Goal: Ask a question: Seek information or help from site administrators or community

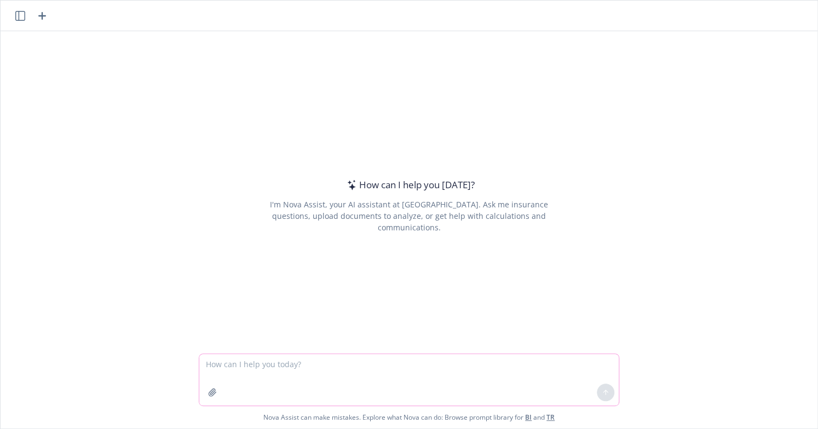
click at [305, 378] on textarea at bounding box center [409, 379] width 420 height 51
type textarea "is it required to offer a pension plan as an employer in [GEOGRAPHIC_DATA]"
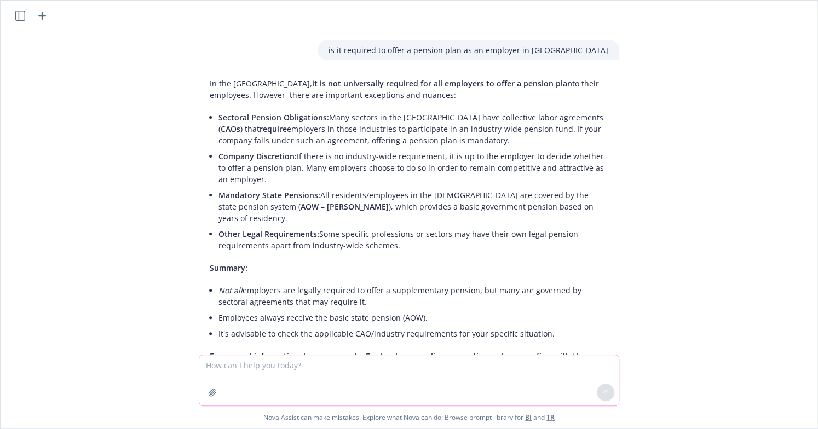
scroll to position [48, 0]
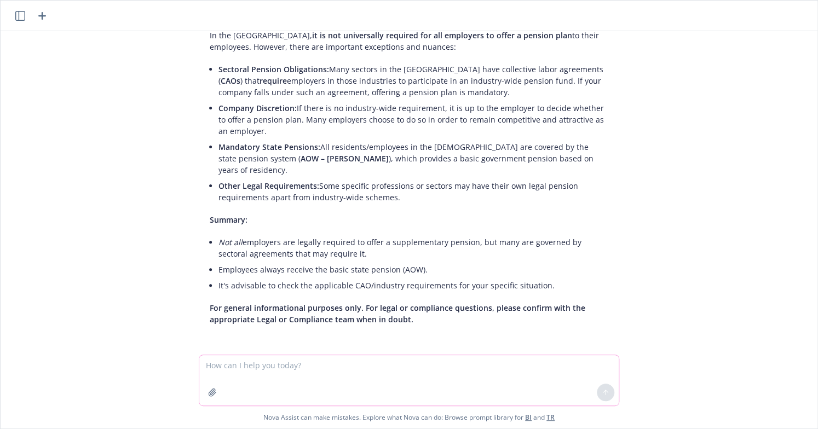
click at [311, 385] on textarea at bounding box center [409, 380] width 420 height 50
type textarea "is there a new regulation requiring employers to offer a pension plan in [DATE]?"
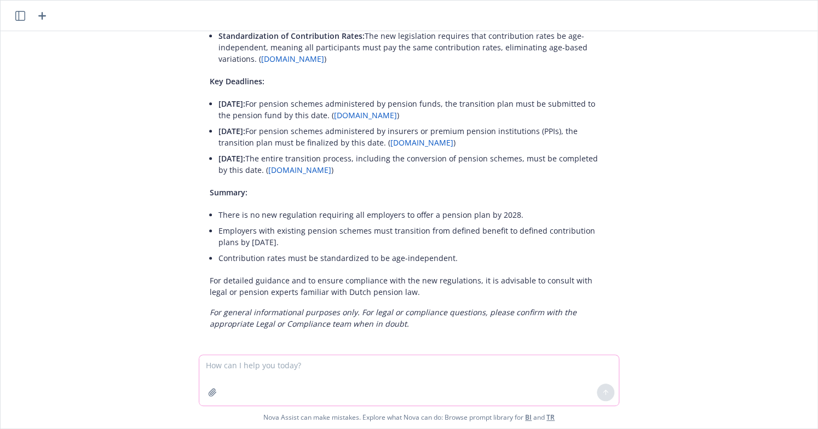
scroll to position [583, 0]
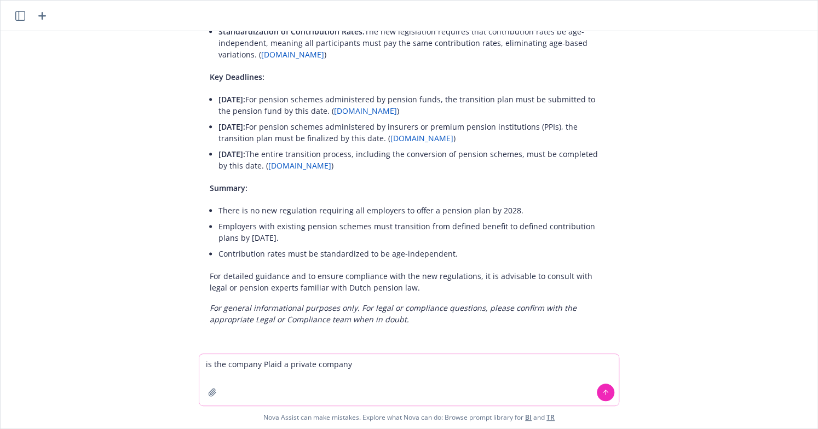
type textarea "is the company Plaid a private company?"
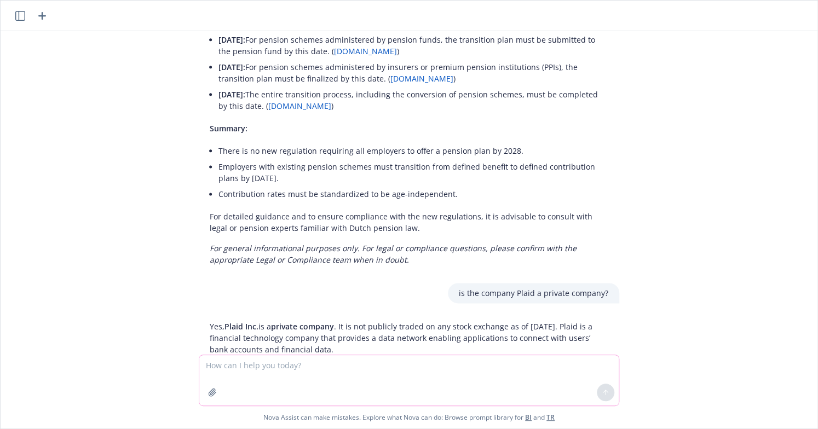
scroll to position [595, 0]
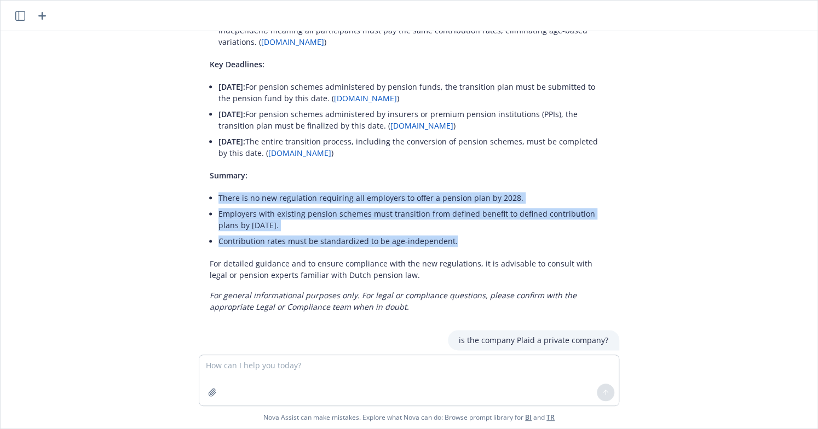
drag, startPoint x: 201, startPoint y: 197, endPoint x: 460, endPoint y: 242, distance: 262.5
click at [460, 242] on ul "There is no new regulation requiring all employers to offer a pension plan by 2…" at bounding box center [414, 219] width 390 height 59
copy ul "There is no new regulation requiring all employers to offer a pension plan by 2…"
